Goal: Information Seeking & Learning: Learn about a topic

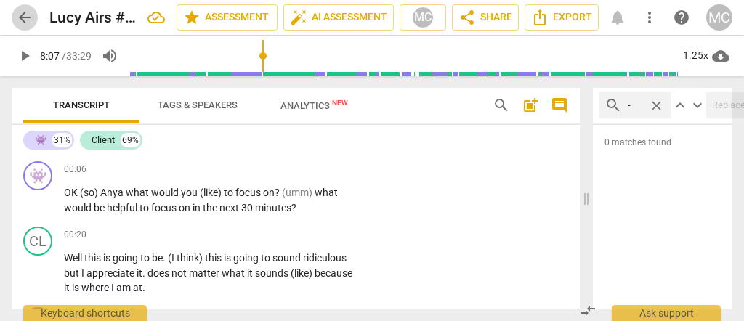
click at [37, 24] on span "arrow_back" at bounding box center [25, 17] width 26 height 17
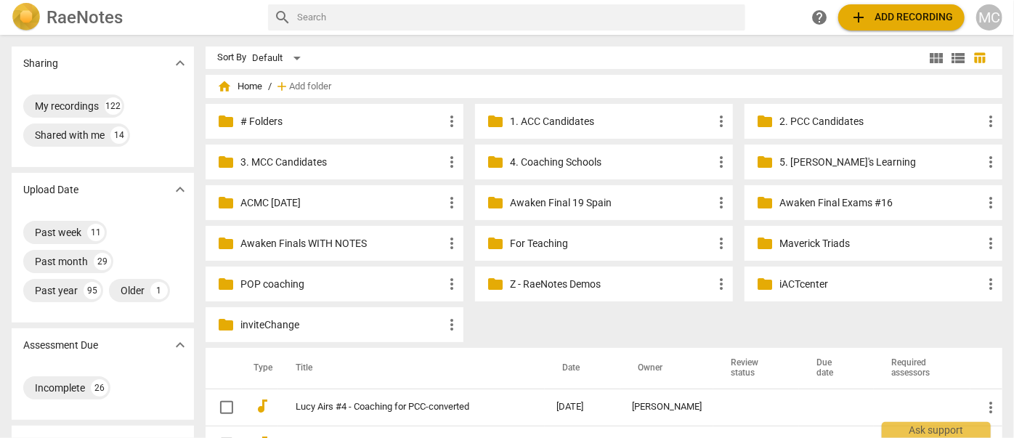
click at [367, 29] on div "RaeNotes search help add Add recording MC" at bounding box center [507, 17] width 1014 height 29
click at [364, 25] on input "text" at bounding box center [518, 17] width 442 height 23
type input "[PERSON_NAME]"
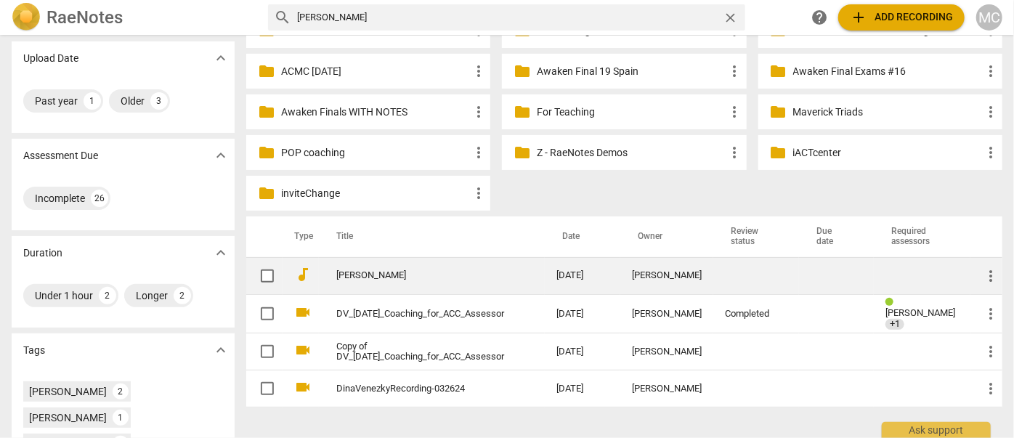
scroll to position [131, 0]
click at [348, 272] on link "[PERSON_NAME]" at bounding box center [420, 275] width 168 height 11
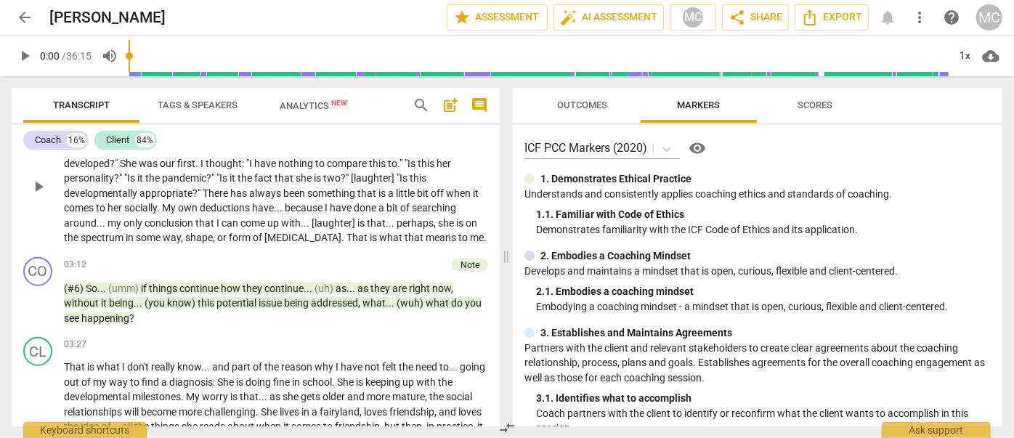
scroll to position [792, 0]
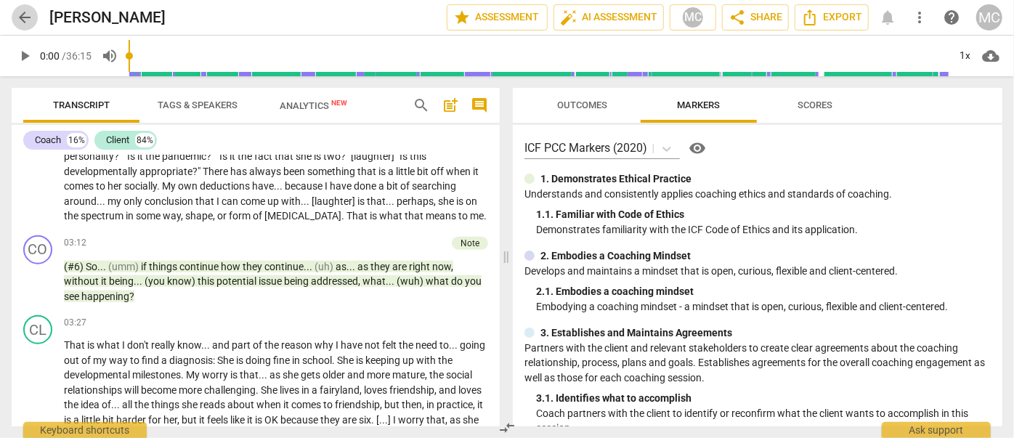
click at [24, 20] on span "arrow_back" at bounding box center [24, 17] width 17 height 17
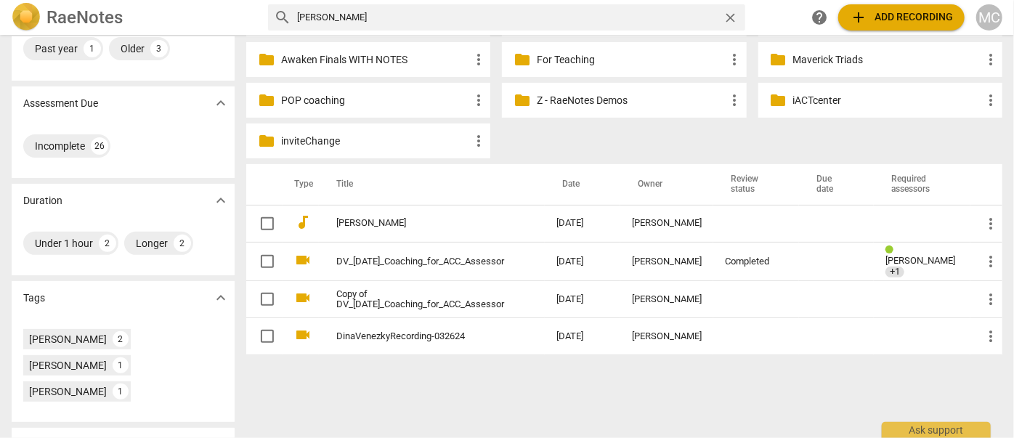
scroll to position [198, 0]
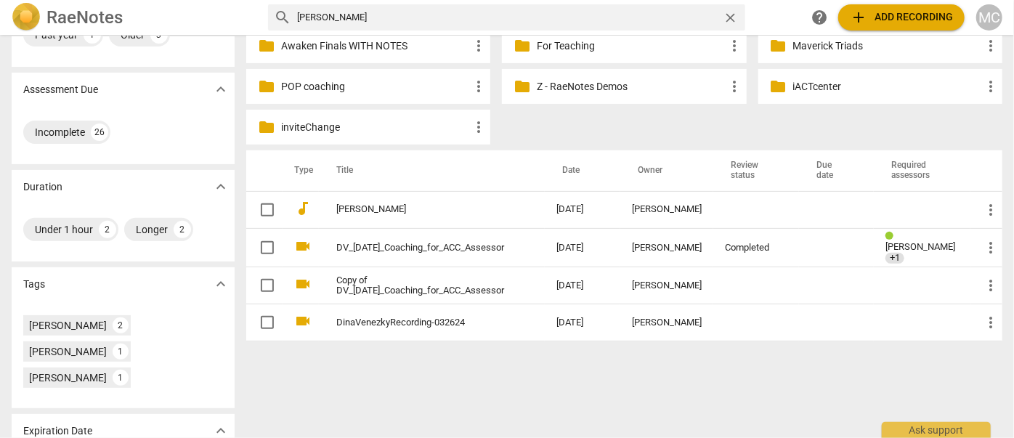
click at [743, 17] on div "MC" at bounding box center [989, 17] width 26 height 26
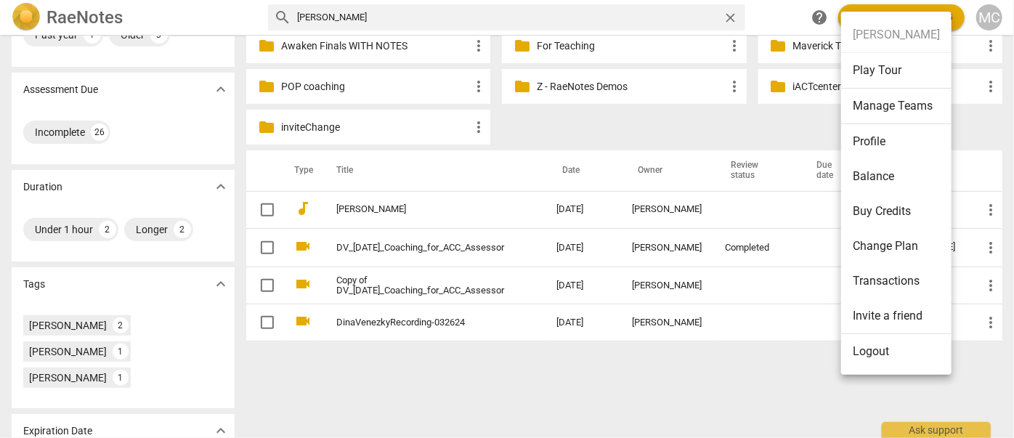
click at [743, 320] on li "Logout" at bounding box center [896, 351] width 110 height 35
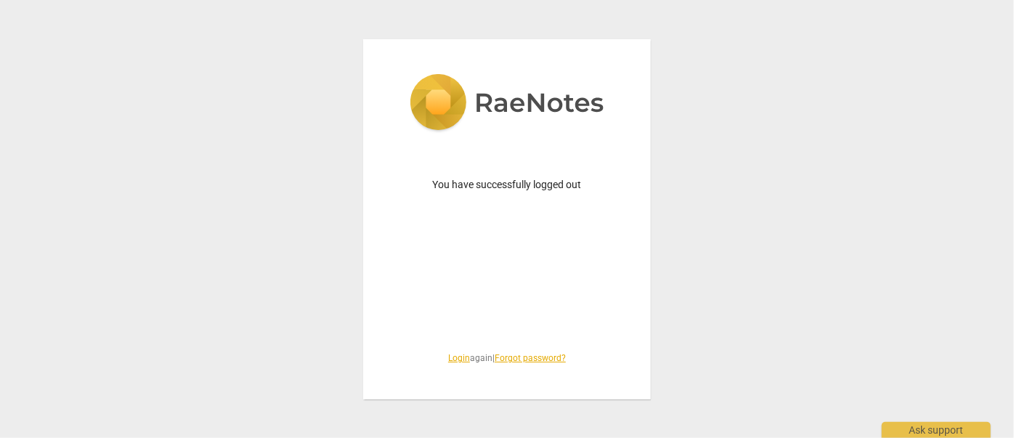
click at [452, 320] on link "Login" at bounding box center [459, 358] width 22 height 10
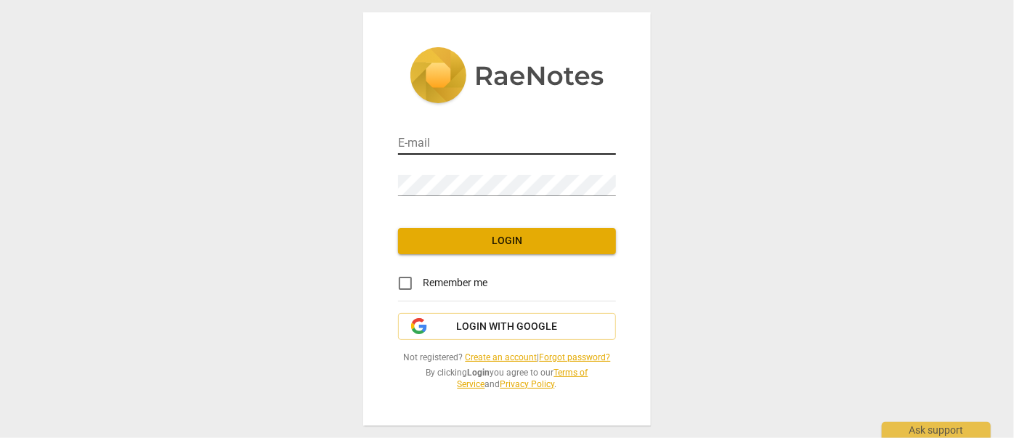
type input "[EMAIL_ADDRESS][DOMAIN_NAME]"
click at [476, 140] on input "[EMAIL_ADDRESS][DOMAIN_NAME]" at bounding box center [507, 144] width 218 height 21
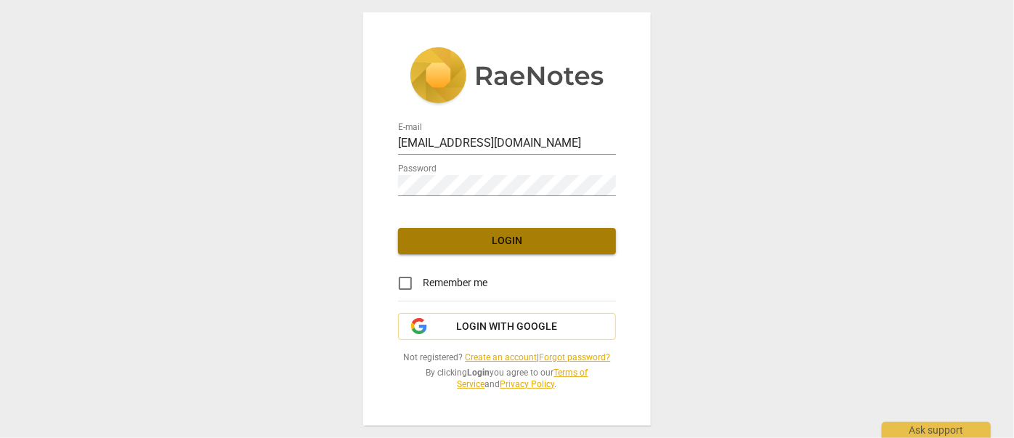
click at [471, 244] on span "Login" at bounding box center [507, 241] width 195 height 15
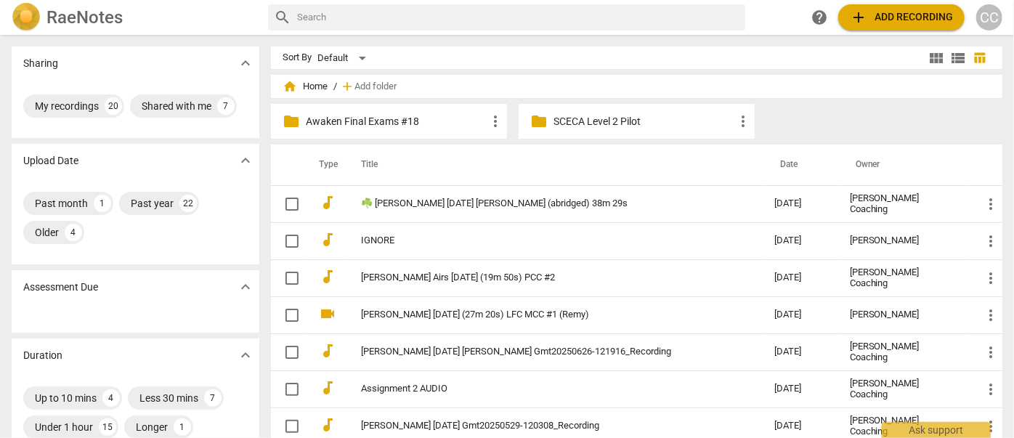
scroll to position [552, 0]
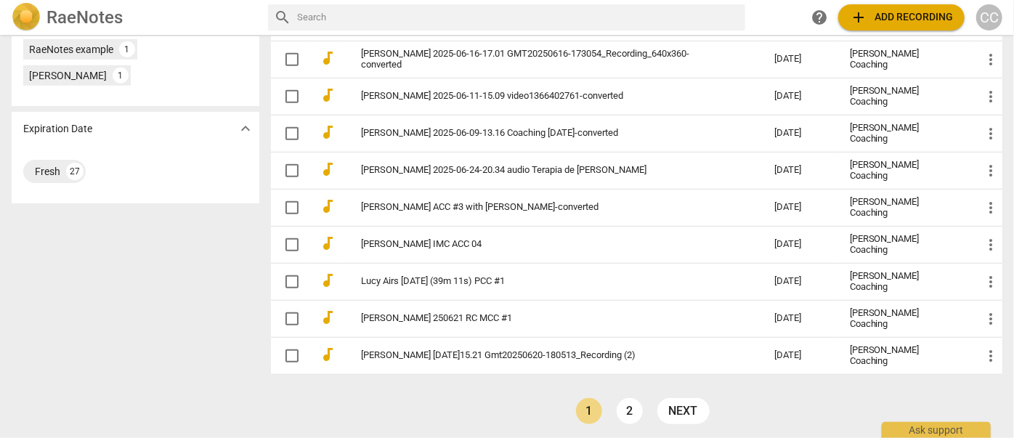
click at [625, 320] on link "2" at bounding box center [630, 411] width 26 height 26
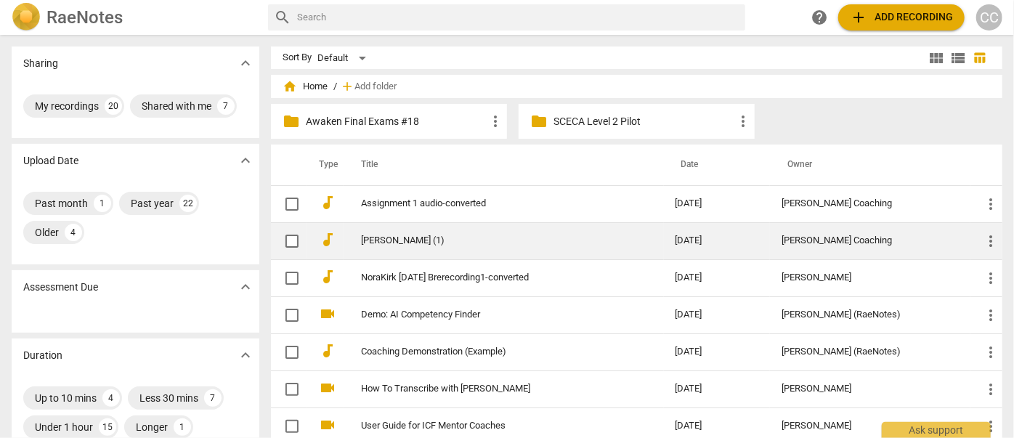
click at [407, 245] on link "[PERSON_NAME] (1)" at bounding box center [492, 240] width 262 height 11
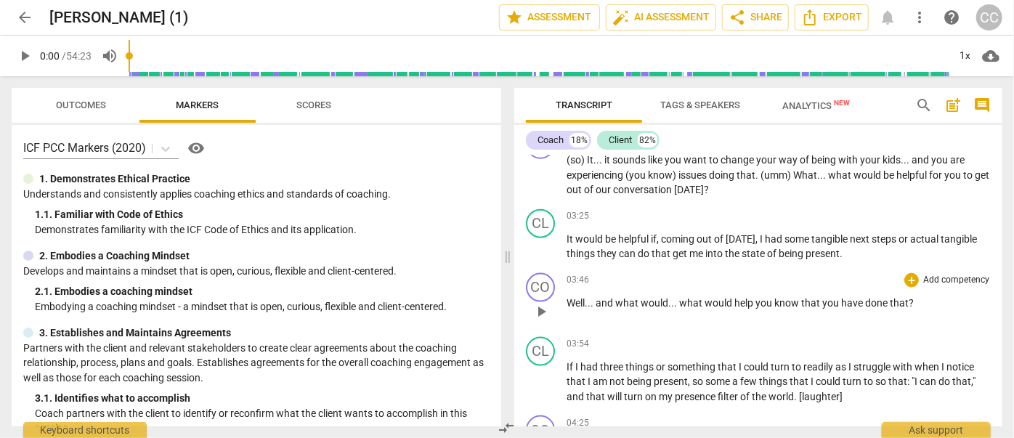
scroll to position [924, 0]
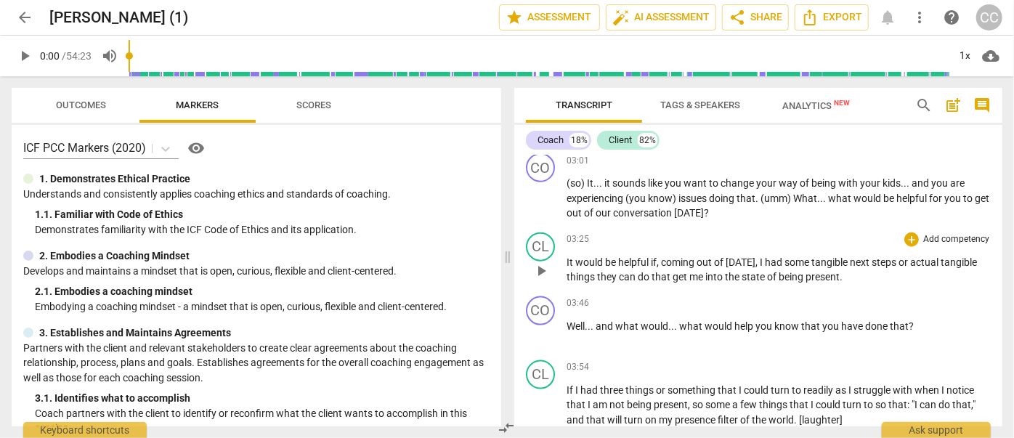
click at [743, 256] on span "had" at bounding box center [775, 262] width 20 height 12
click at [583, 271] on span "things" at bounding box center [581, 277] width 31 height 12
click at [582, 271] on span "things" at bounding box center [581, 277] width 31 height 12
type input "220"
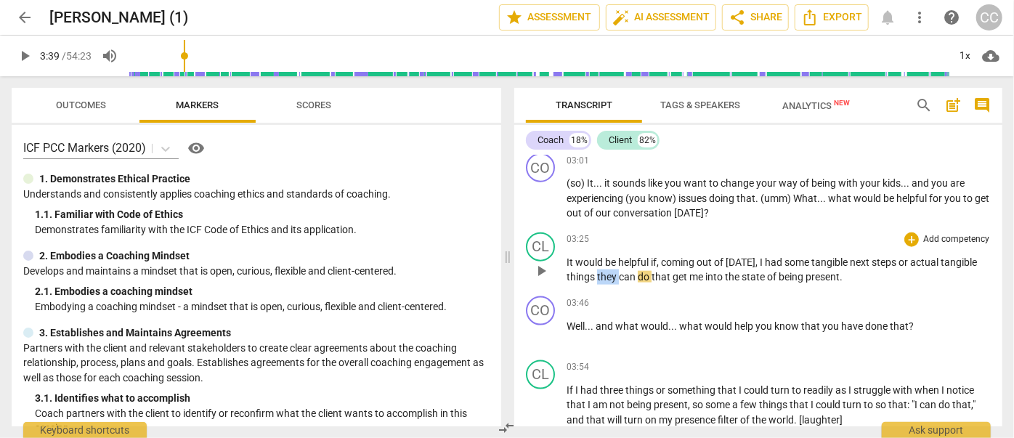
drag, startPoint x: 618, startPoint y: 275, endPoint x: 596, endPoint y: 276, distance: 21.8
click at [596, 276] on p "It would be helpful if , coming out of [DATE] , I had some tangible next steps …" at bounding box center [778, 270] width 424 height 30
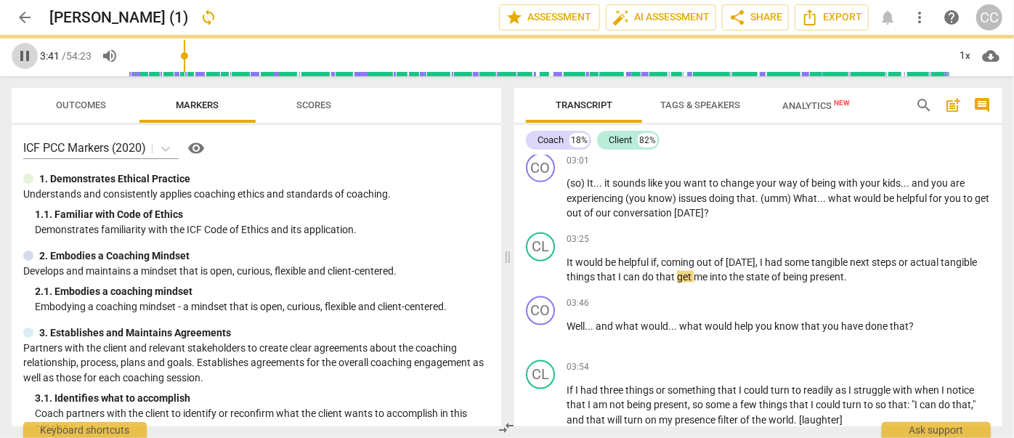
click at [27, 55] on span "pause" at bounding box center [24, 55] width 17 height 17
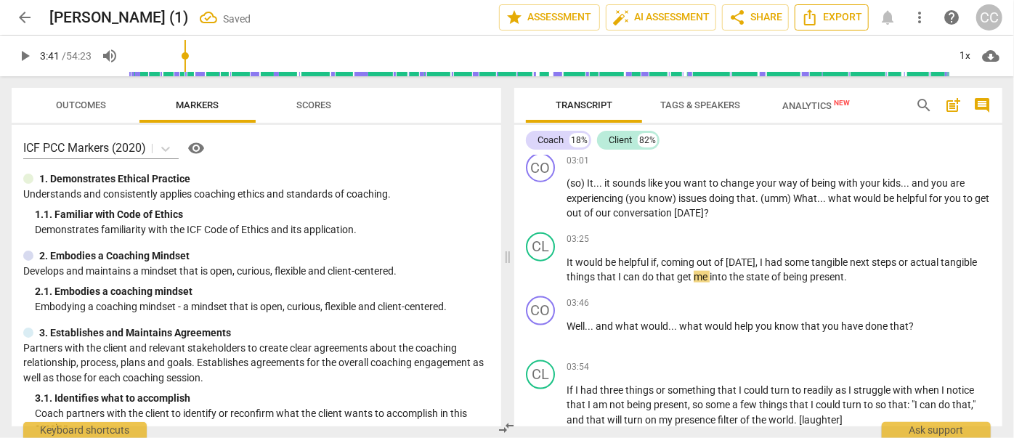
type input "221"
